Goal: Transaction & Acquisition: Purchase product/service

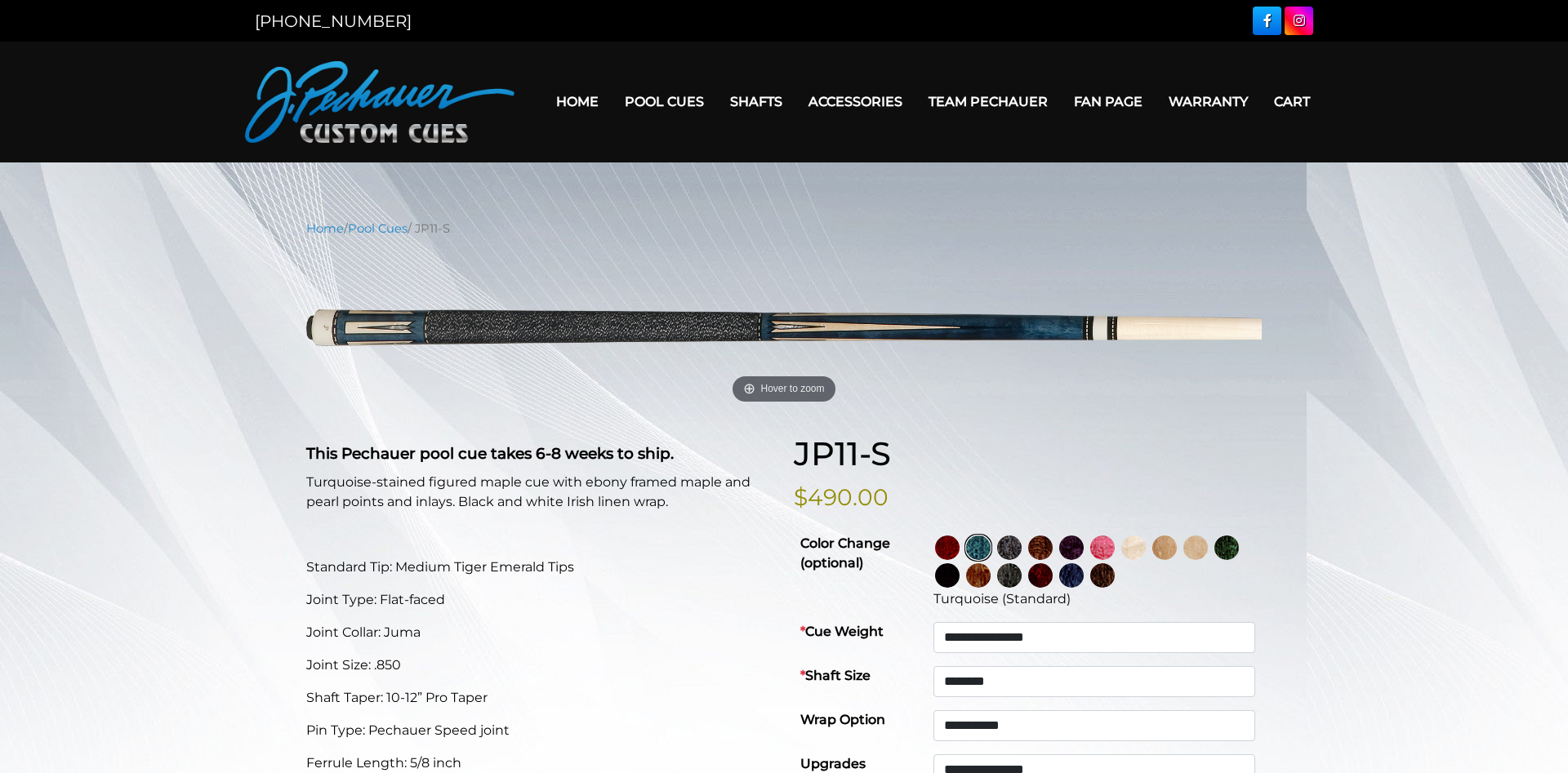
select select "********"
select select "*****"
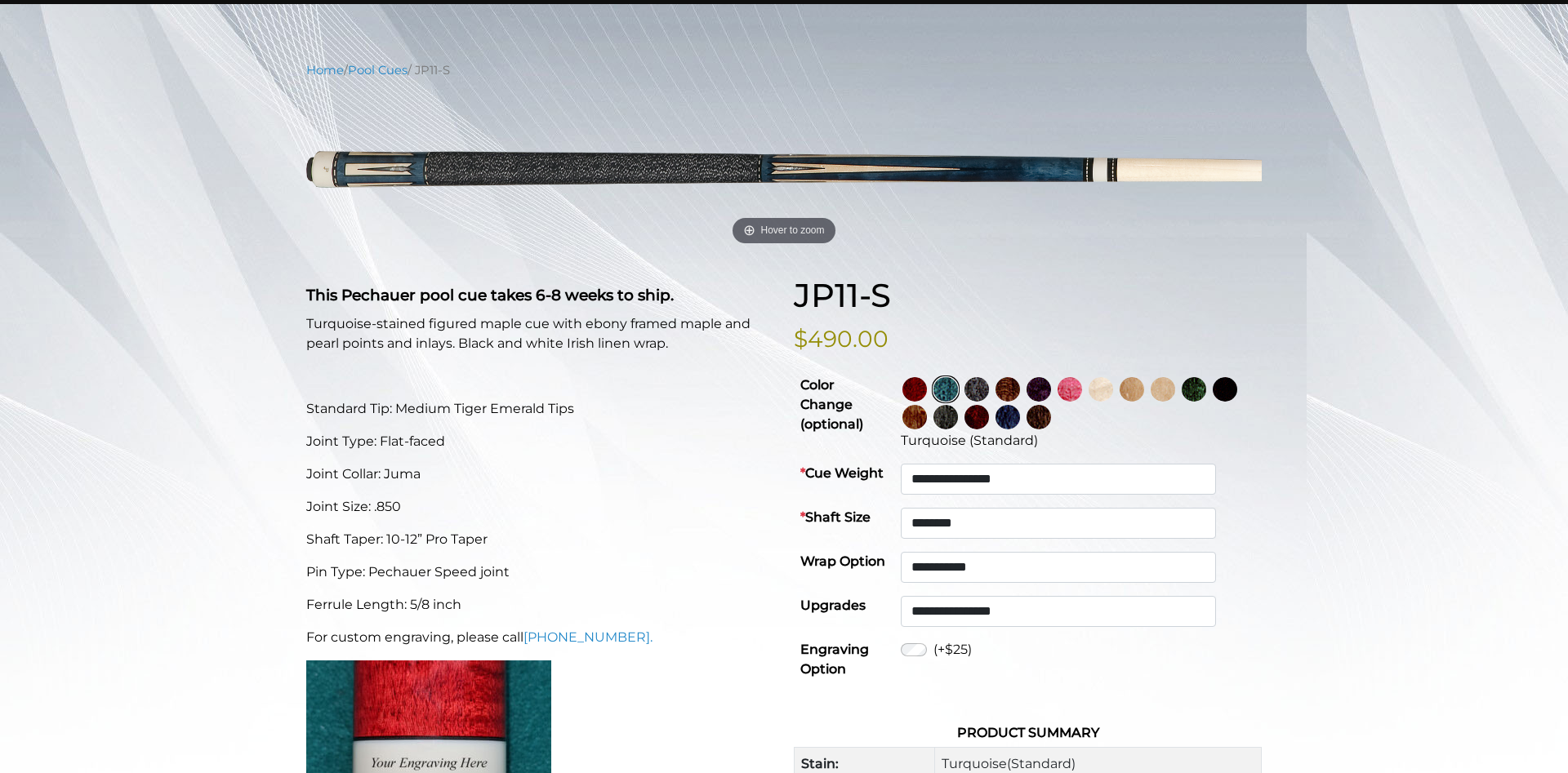
scroll to position [167, 0]
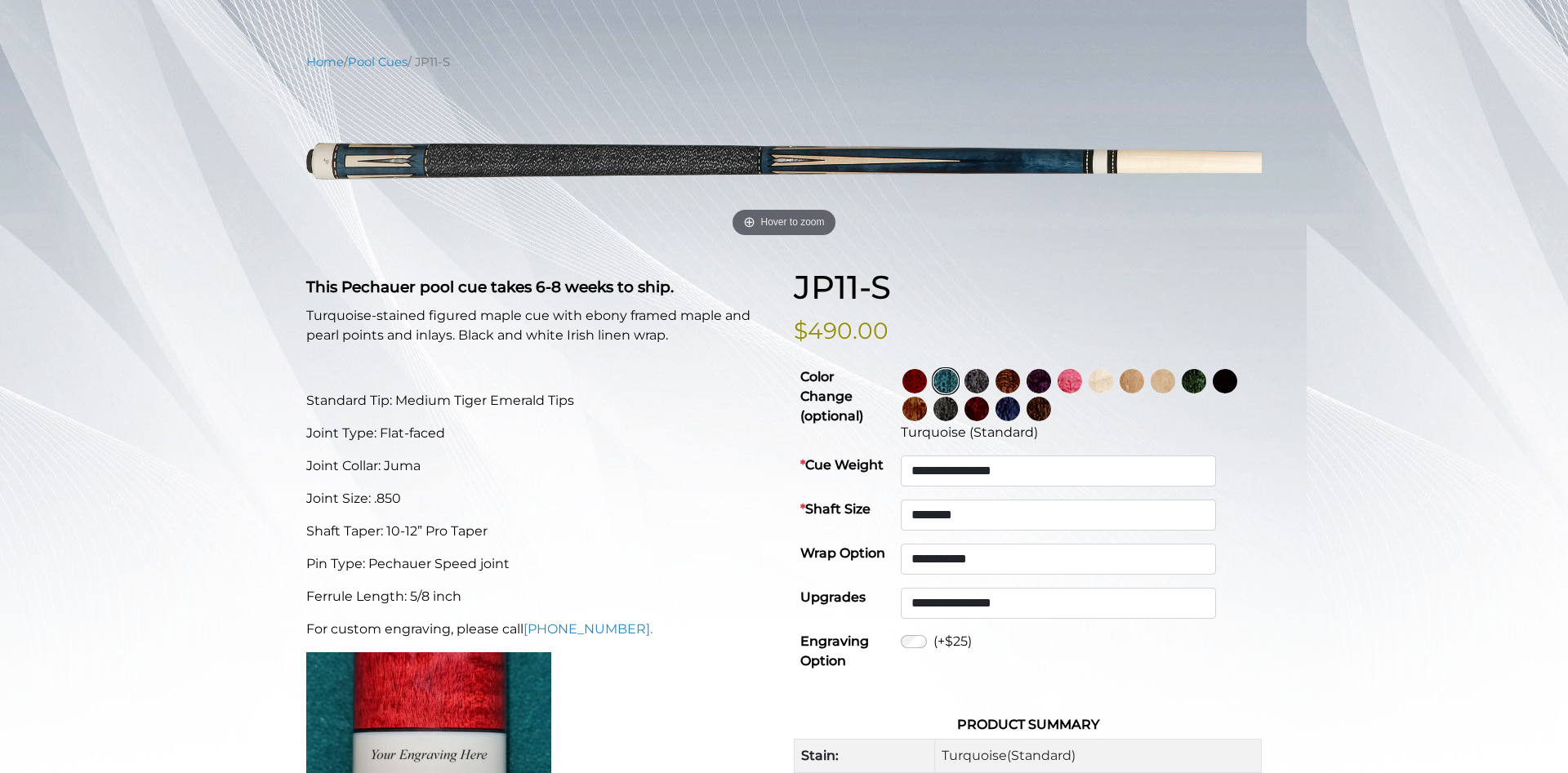
click at [927, 386] on img at bounding box center [915, 381] width 24 height 24
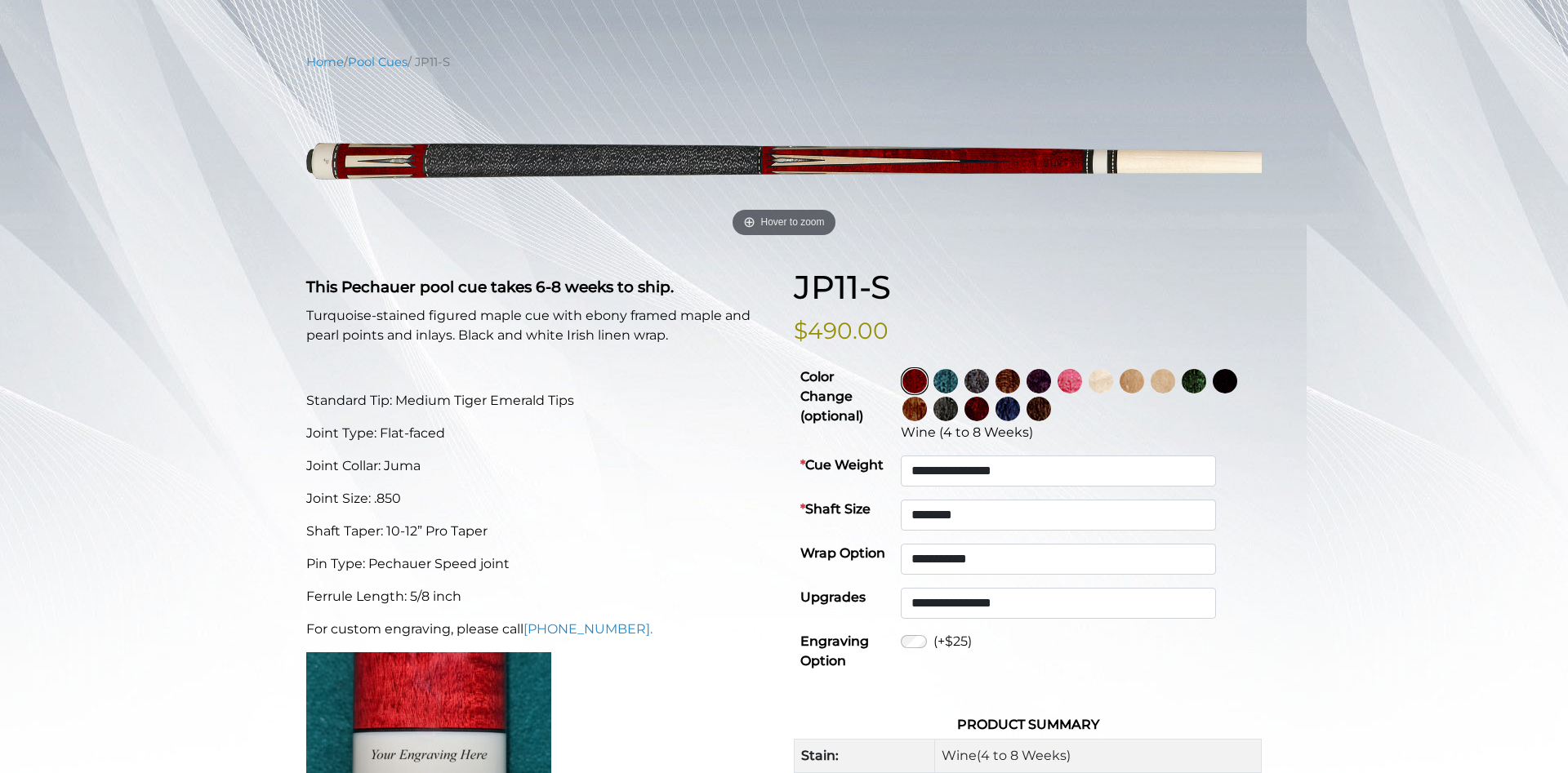
click at [1213, 393] on img at bounding box center [1225, 381] width 24 height 24
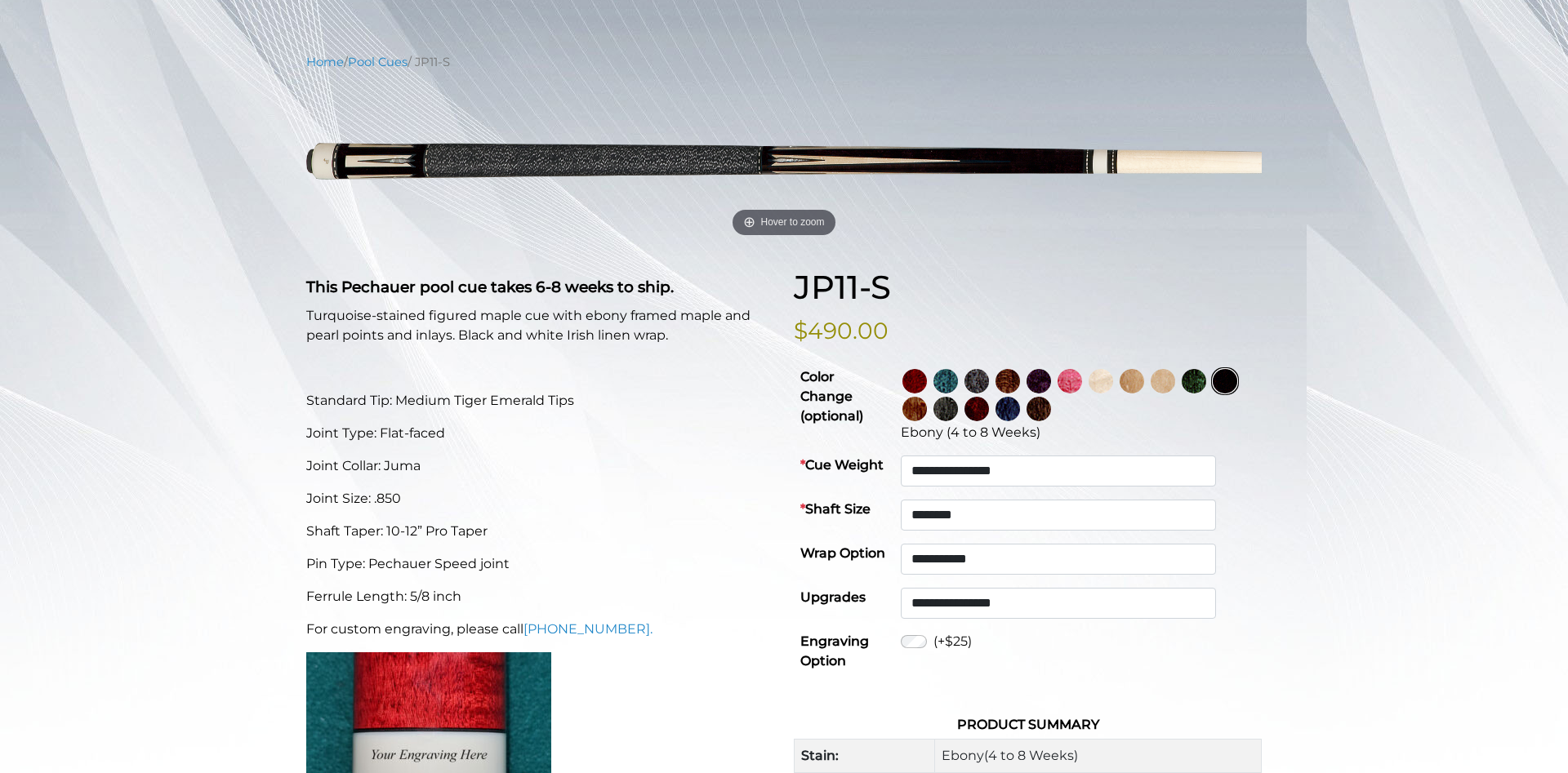
click at [963, 415] on link at bounding box center [948, 409] width 31 height 28
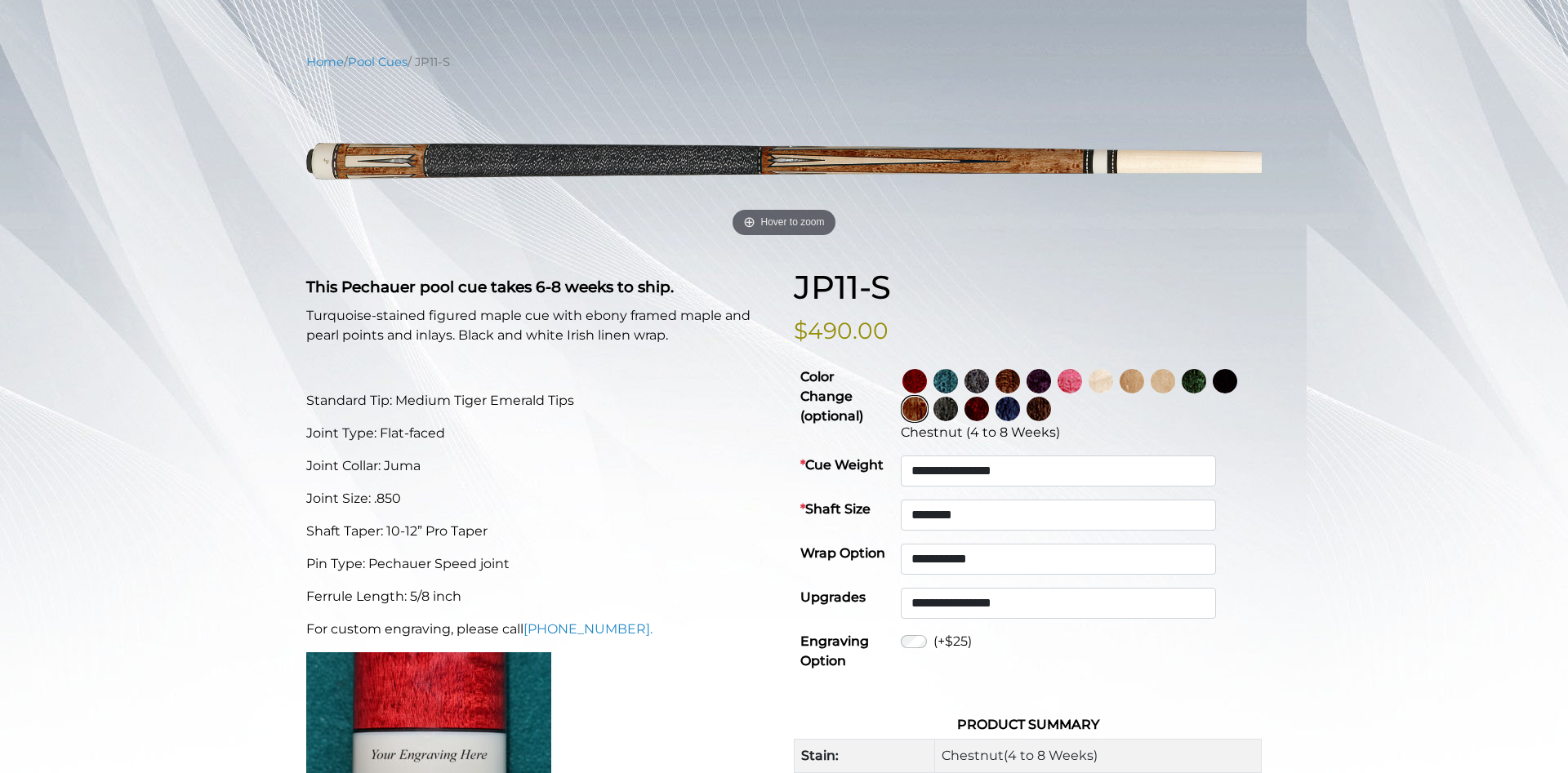
click at [958, 409] on img at bounding box center [946, 409] width 24 height 24
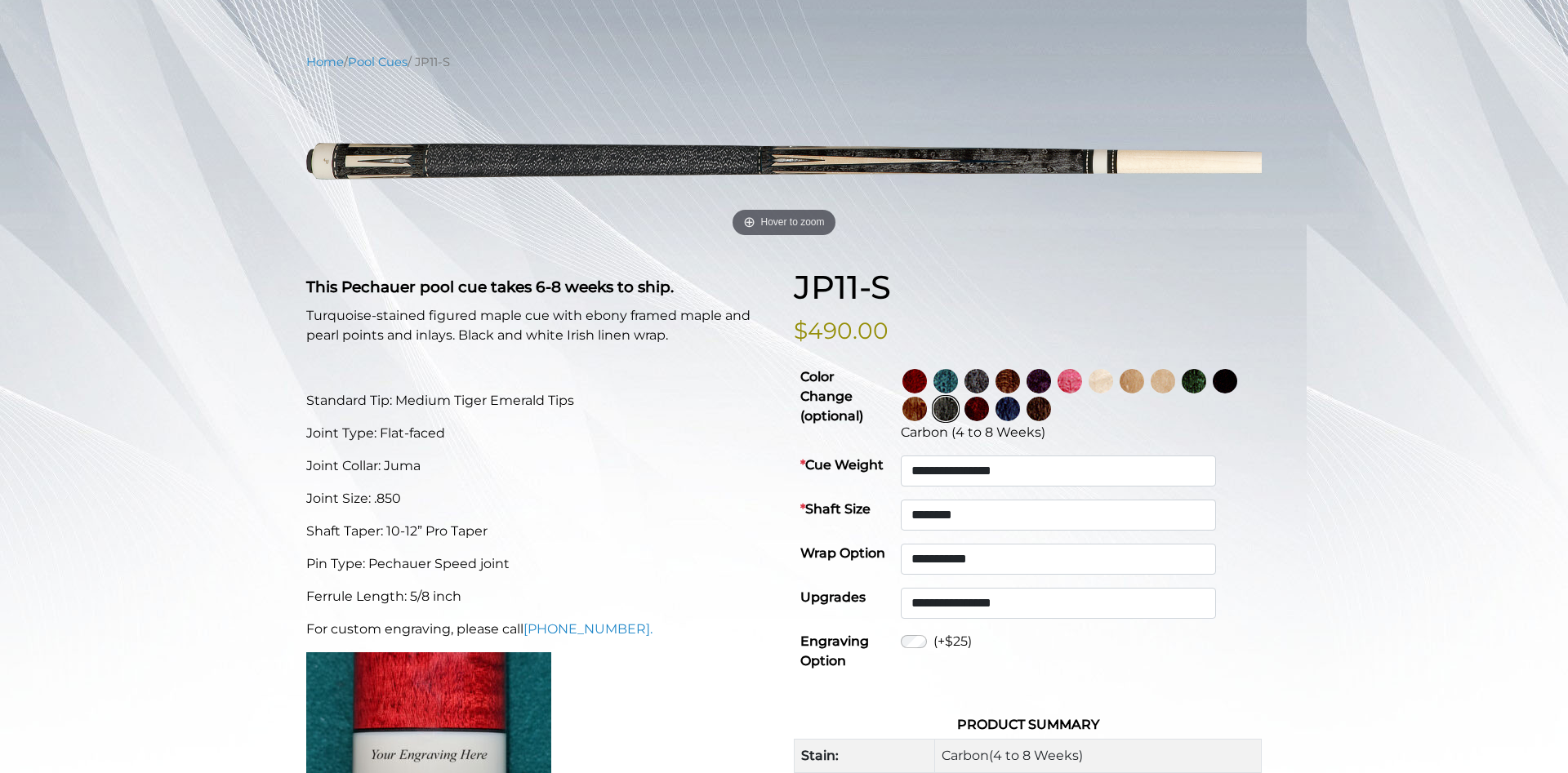
click at [989, 411] on img at bounding box center [977, 409] width 24 height 24
click at [1020, 410] on img at bounding box center [1008, 409] width 24 height 24
click at [1051, 412] on img at bounding box center [1039, 409] width 24 height 24
click at [1020, 409] on img at bounding box center [1008, 409] width 24 height 24
click at [1113, 390] on img at bounding box center [1101, 381] width 24 height 24
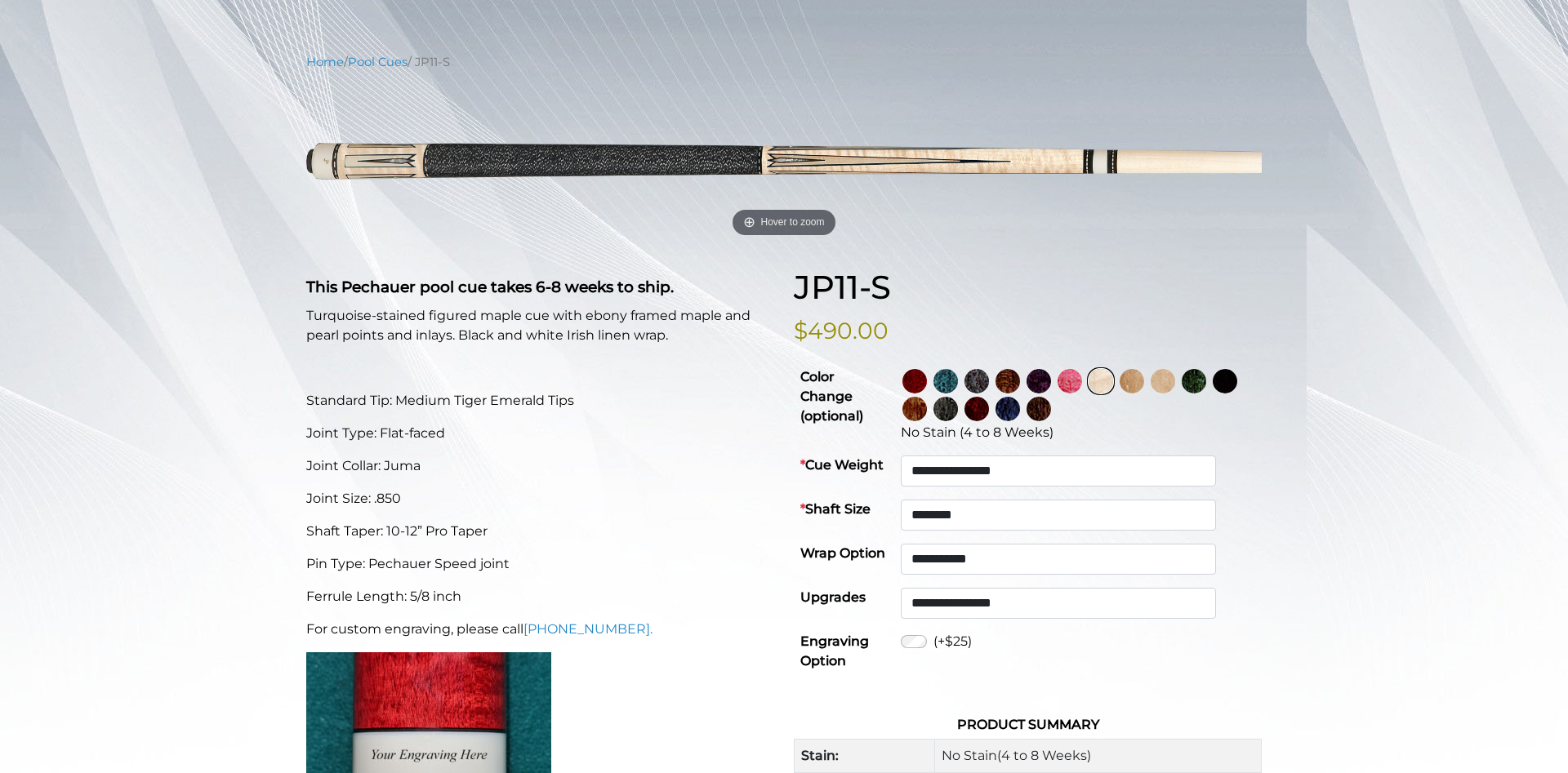
click at [1144, 380] on img at bounding box center [1132, 381] width 24 height 24
click at [1206, 378] on img at bounding box center [1194, 381] width 24 height 24
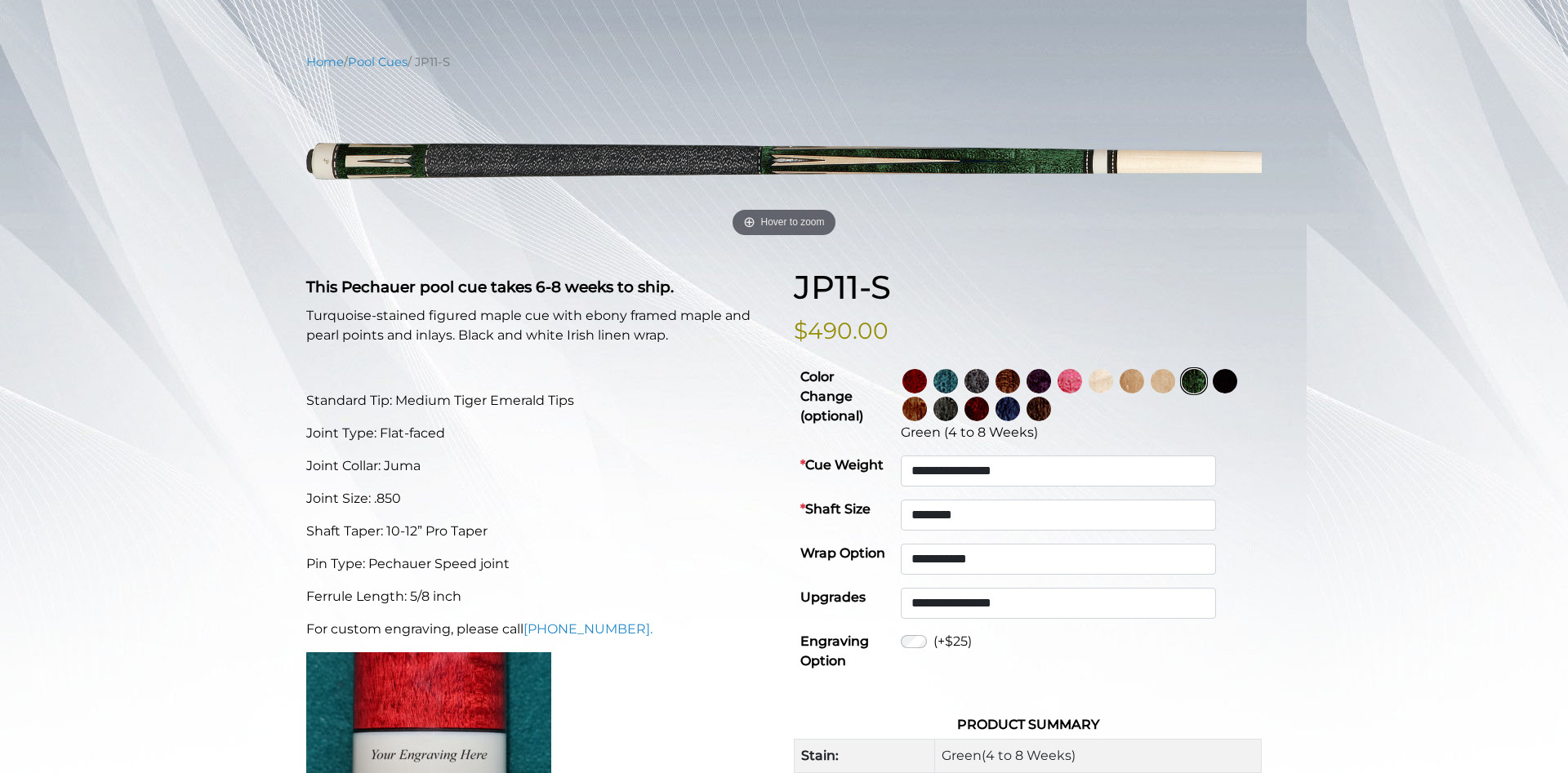
click at [1175, 384] on img at bounding box center [1163, 381] width 24 height 24
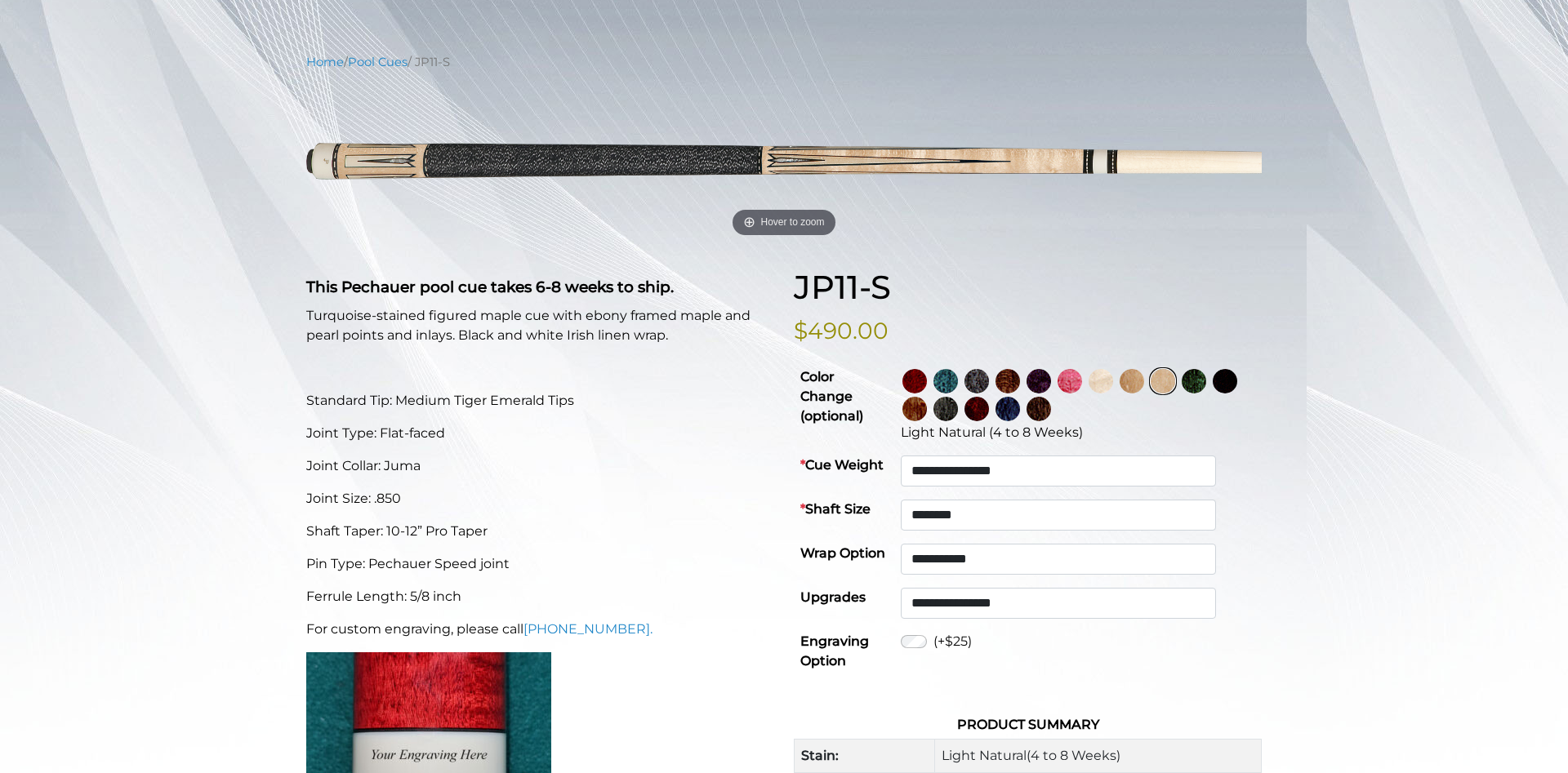
click at [1051, 379] on img at bounding box center [1039, 381] width 24 height 24
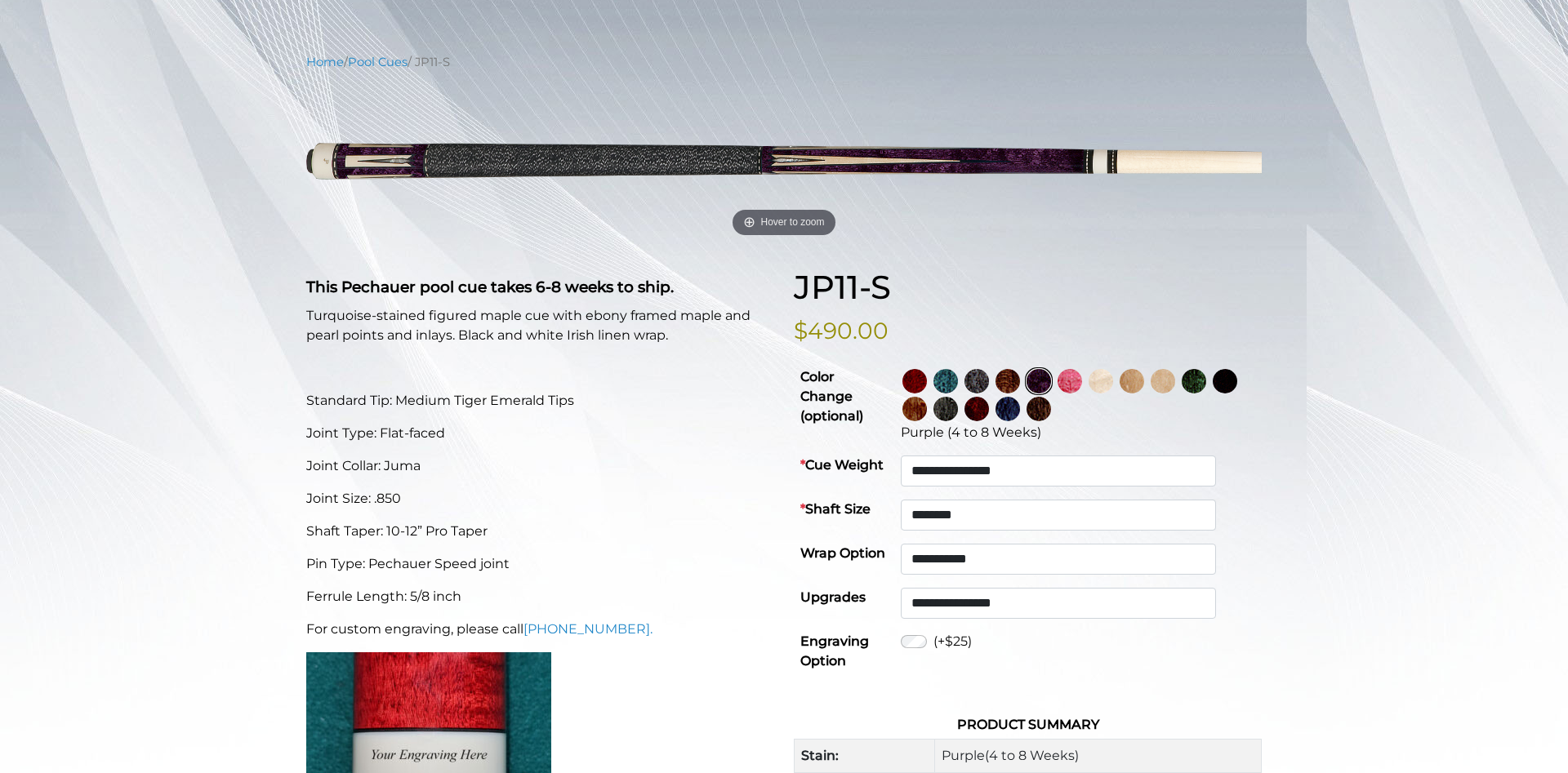
click at [1020, 381] on img at bounding box center [1008, 381] width 24 height 24
click at [989, 385] on img at bounding box center [977, 381] width 24 height 24
click at [958, 382] on img at bounding box center [946, 381] width 24 height 24
click at [1020, 410] on img at bounding box center [1008, 409] width 24 height 24
click at [958, 379] on img at bounding box center [946, 381] width 24 height 24
